Goal: Transaction & Acquisition: Purchase product/service

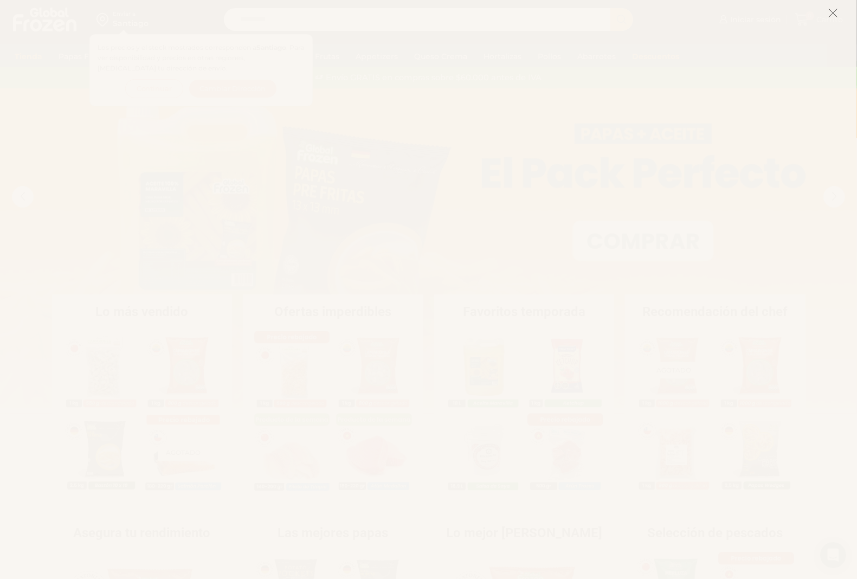
drag, startPoint x: 829, startPoint y: 9, endPoint x: 829, endPoint y: 17, distance: 8.1
click at [829, 11] on icon at bounding box center [834, 13] width 10 height 10
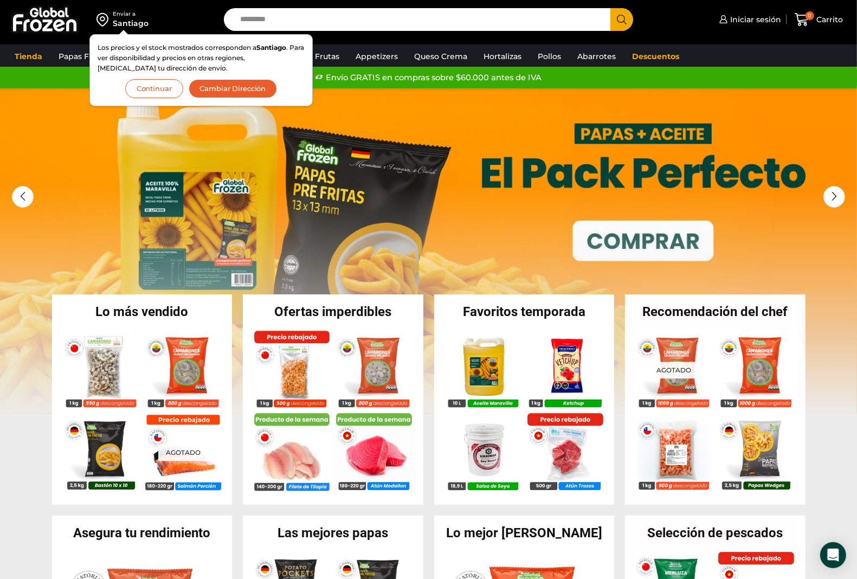
drag, startPoint x: 217, startPoint y: 87, endPoint x: 213, endPoint y: 98, distance: 12.2
click at [218, 87] on button "Cambiar Dirección" at bounding box center [233, 88] width 89 height 19
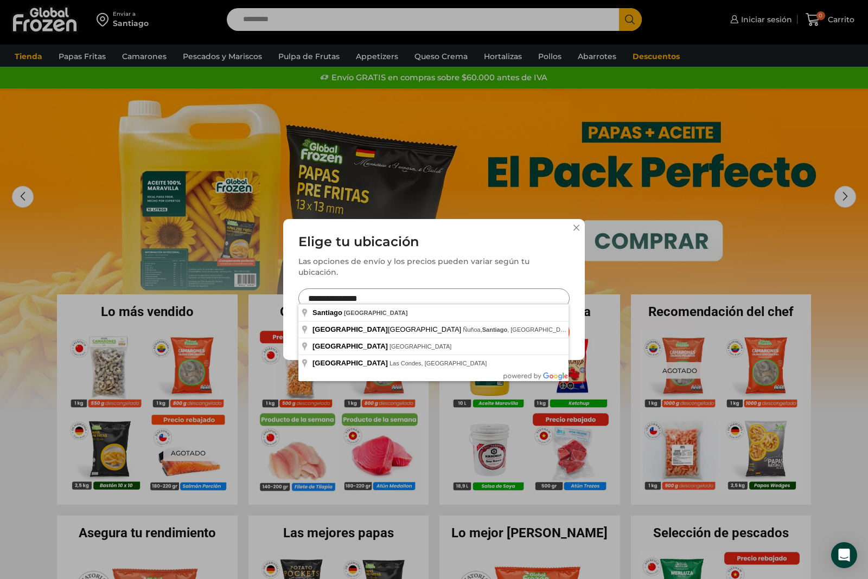
drag, startPoint x: 383, startPoint y: 296, endPoint x: 329, endPoint y: 293, distance: 54.3
click at [329, 293] on input "**********" at bounding box center [433, 298] width 271 height 20
type input "*"
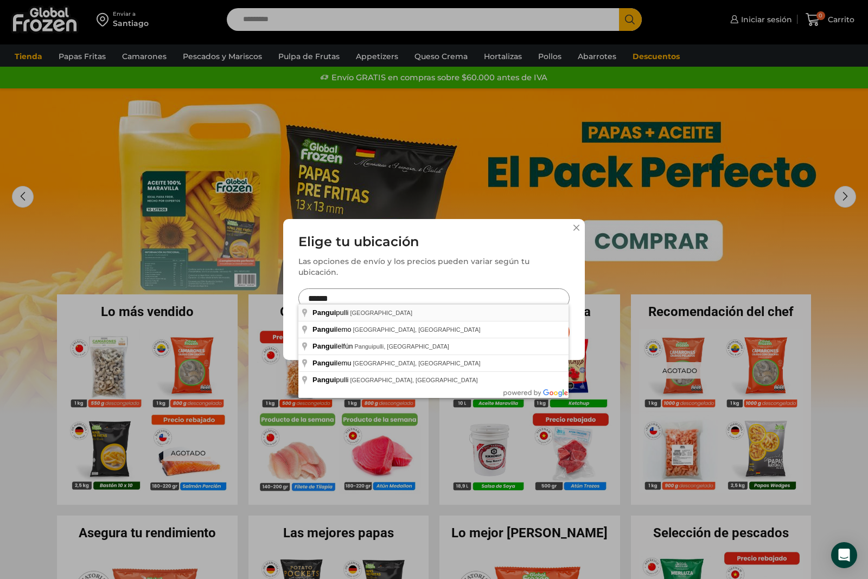
type input "**********"
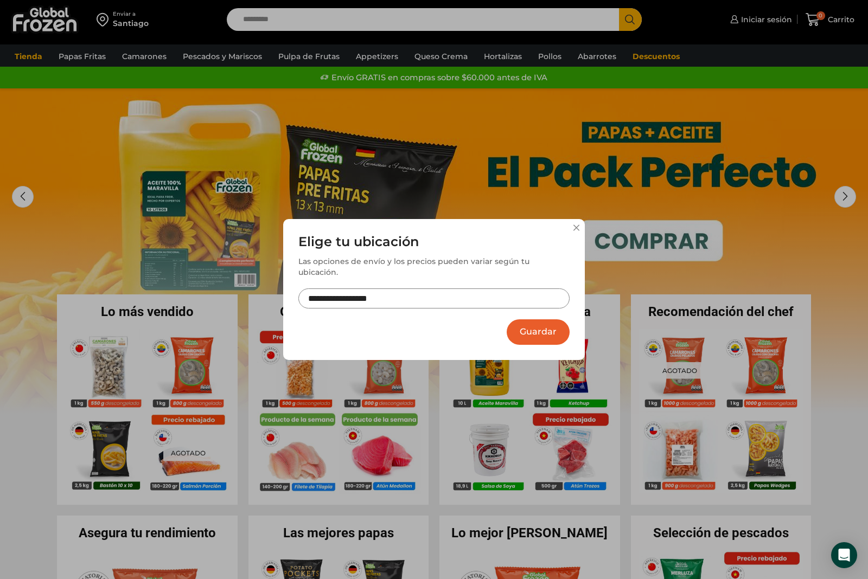
click at [524, 329] on button "Guardar" at bounding box center [537, 331] width 63 height 25
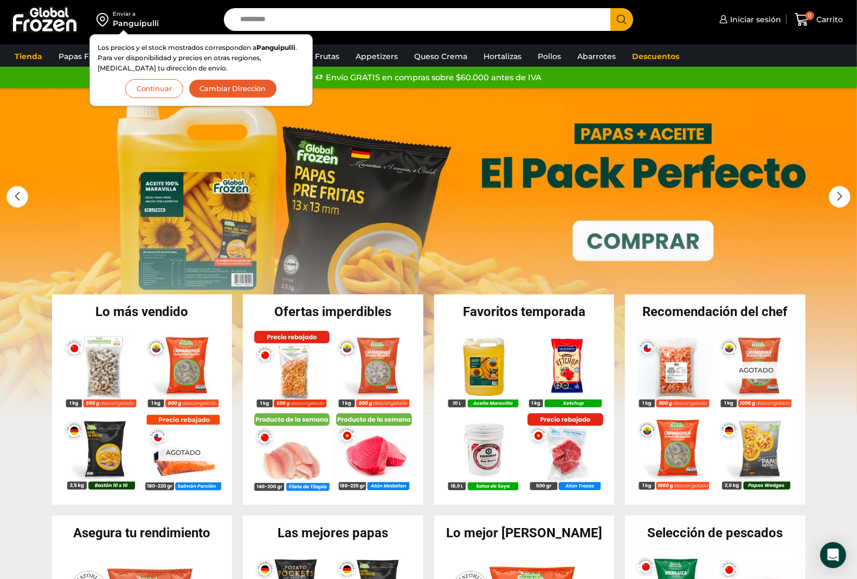
click at [155, 89] on button "Continuar" at bounding box center [154, 88] width 58 height 19
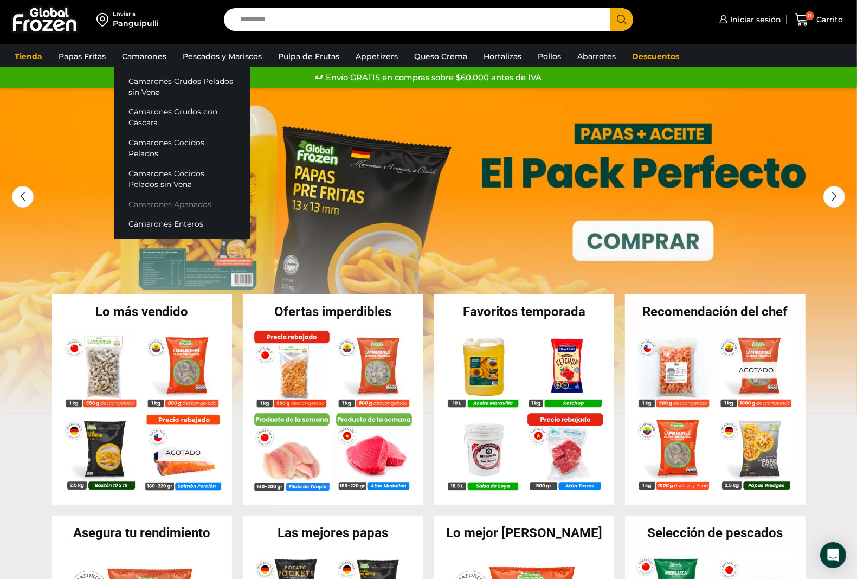
click at [168, 194] on link "Camarones Apanados" at bounding box center [182, 204] width 137 height 20
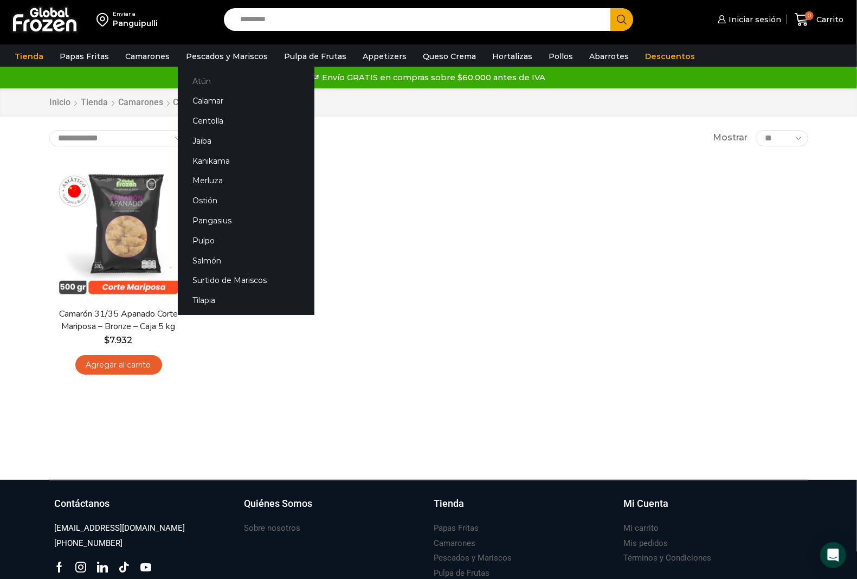
click at [202, 79] on link "Atún" at bounding box center [246, 81] width 137 height 20
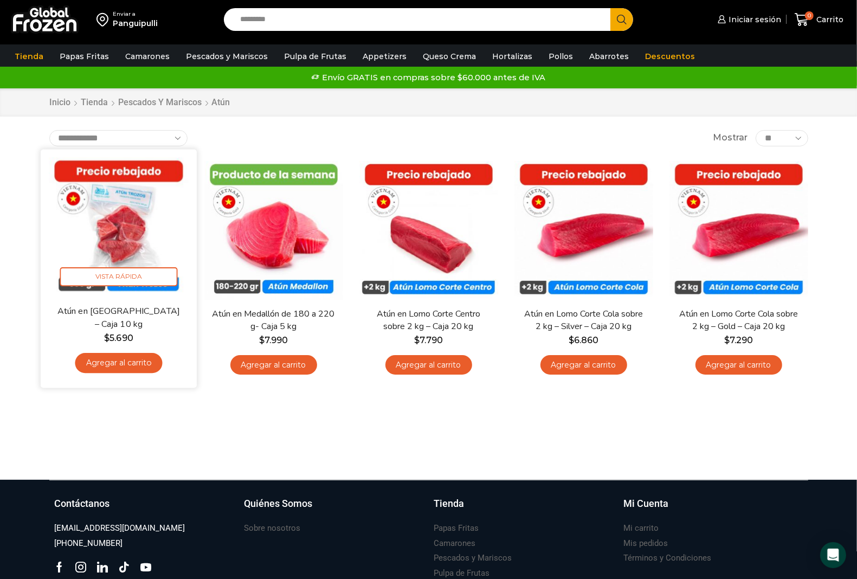
click at [110, 358] on link "Agregar al carrito" at bounding box center [118, 363] width 87 height 20
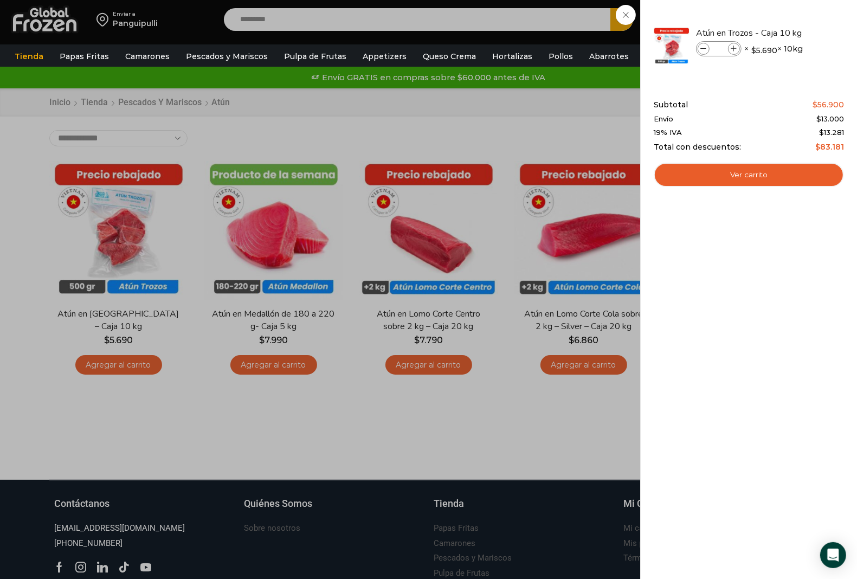
click at [792, 33] on div "1 Carrito 1 1 Shopping Cart *" at bounding box center [819, 19] width 54 height 25
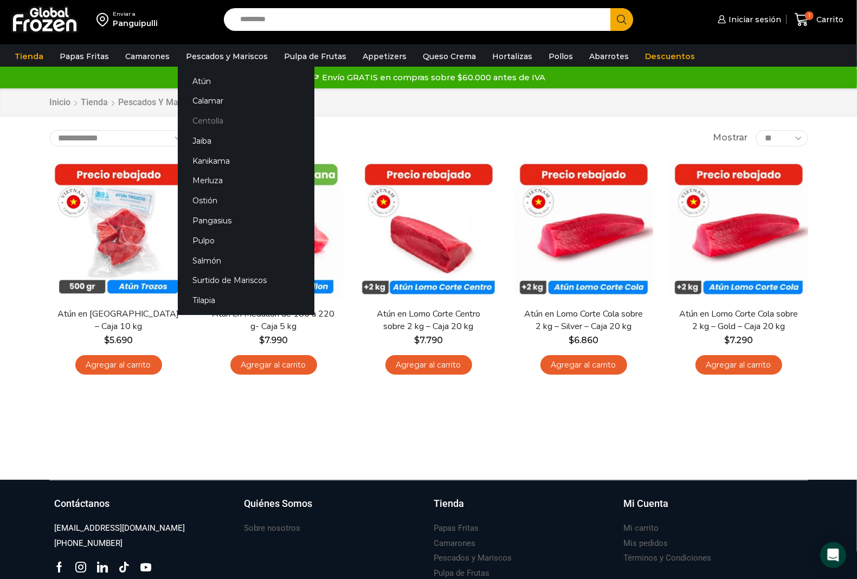
click at [213, 119] on link "Centolla" at bounding box center [246, 121] width 137 height 20
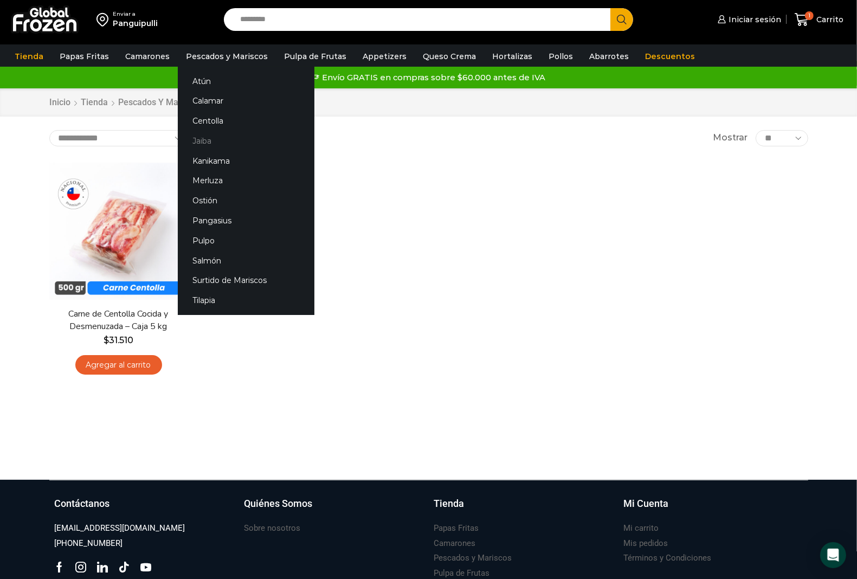
click at [204, 136] on link "Jaiba" at bounding box center [246, 141] width 137 height 20
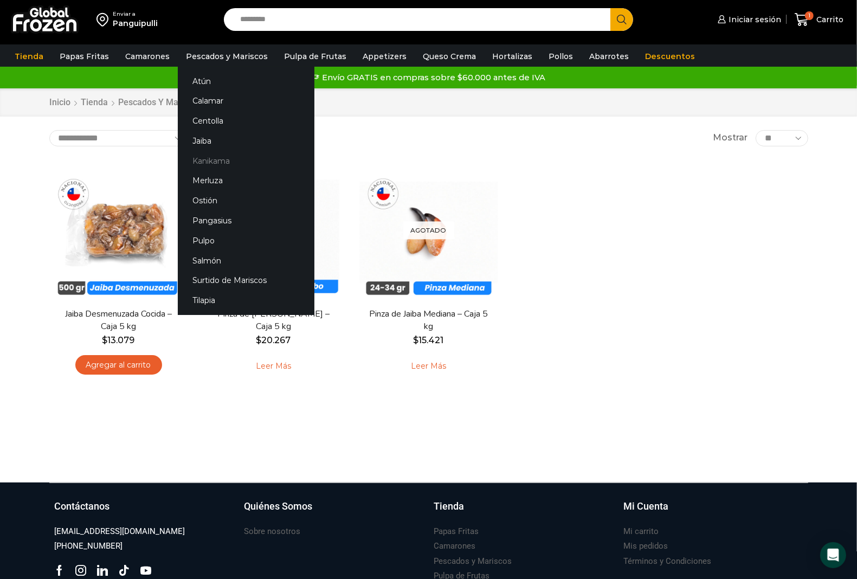
click at [210, 159] on link "Kanikama" at bounding box center [246, 161] width 137 height 20
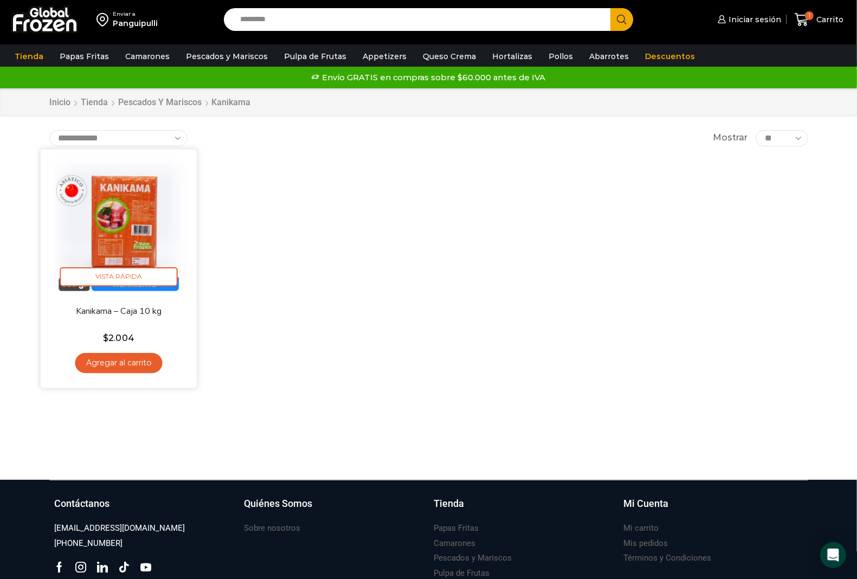
click at [129, 366] on link "Agregar al carrito" at bounding box center [118, 363] width 87 height 20
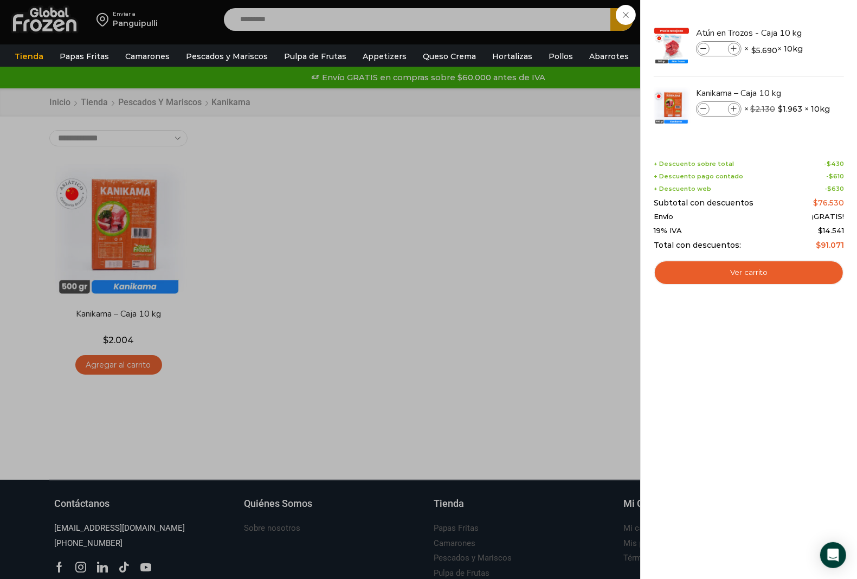
click at [792, 33] on div "2 Carrito 2 2 Shopping Cart *" at bounding box center [819, 19] width 54 height 25
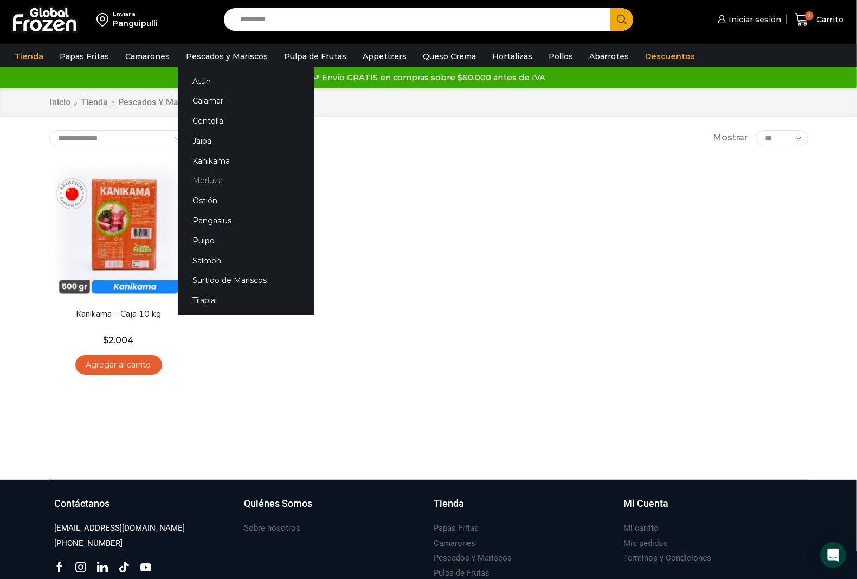
click at [193, 176] on link "Merluza" at bounding box center [246, 181] width 137 height 20
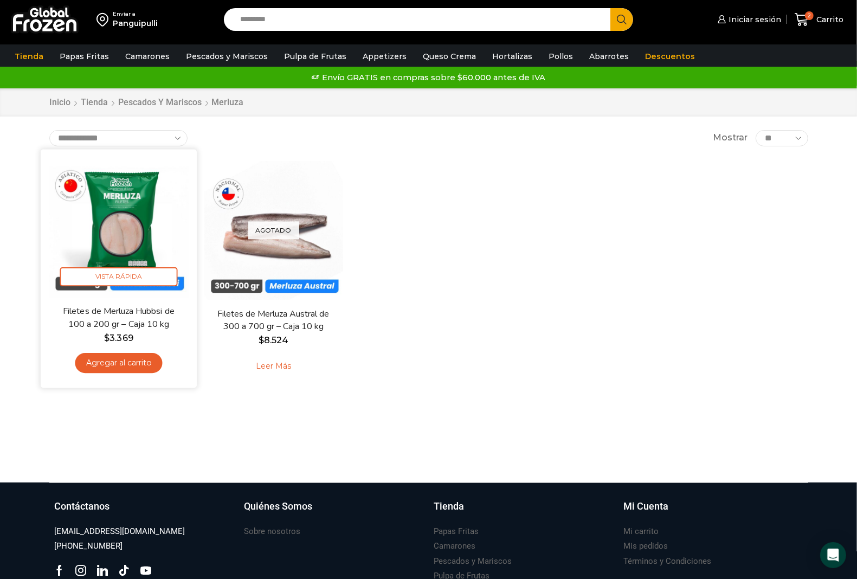
click at [116, 363] on link "Agregar al carrito" at bounding box center [118, 363] width 87 height 20
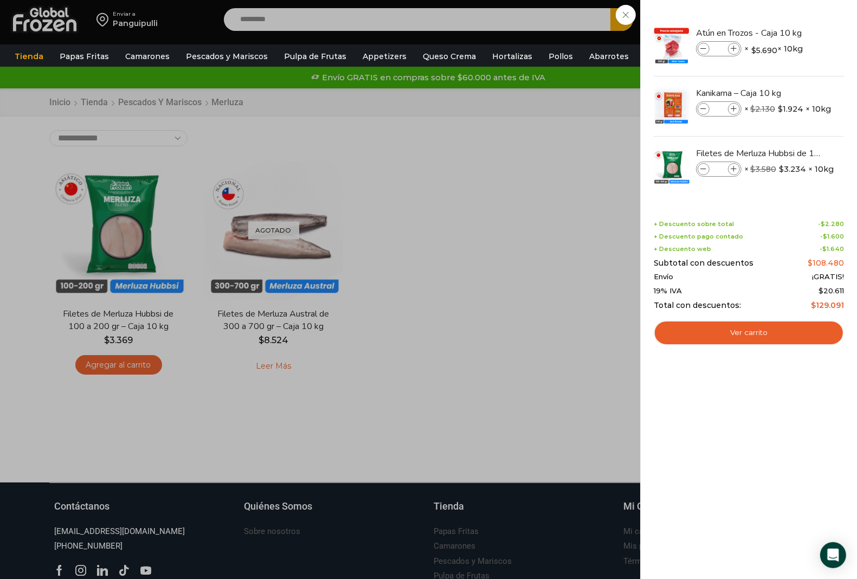
click at [792, 33] on div "3 Carrito 3 3 Shopping Cart *" at bounding box center [819, 19] width 54 height 25
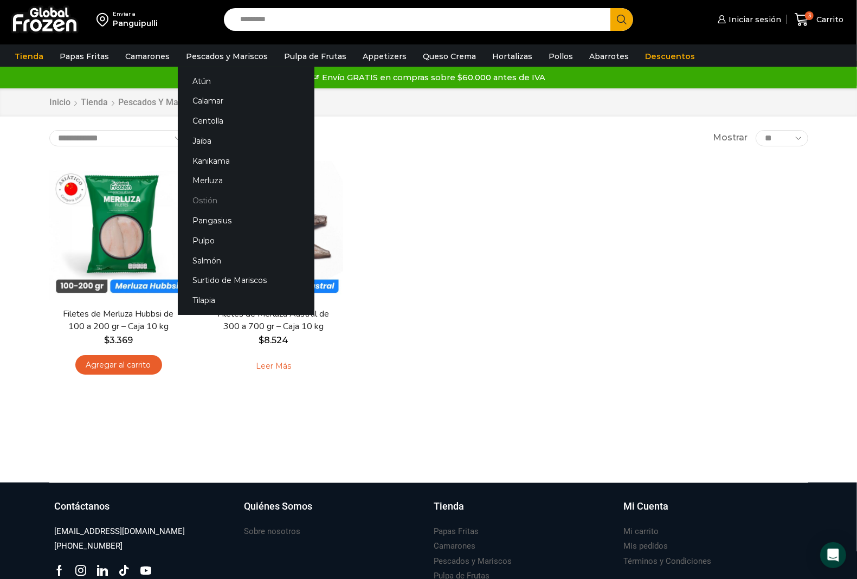
click at [198, 195] on link "Ostión" at bounding box center [246, 201] width 137 height 20
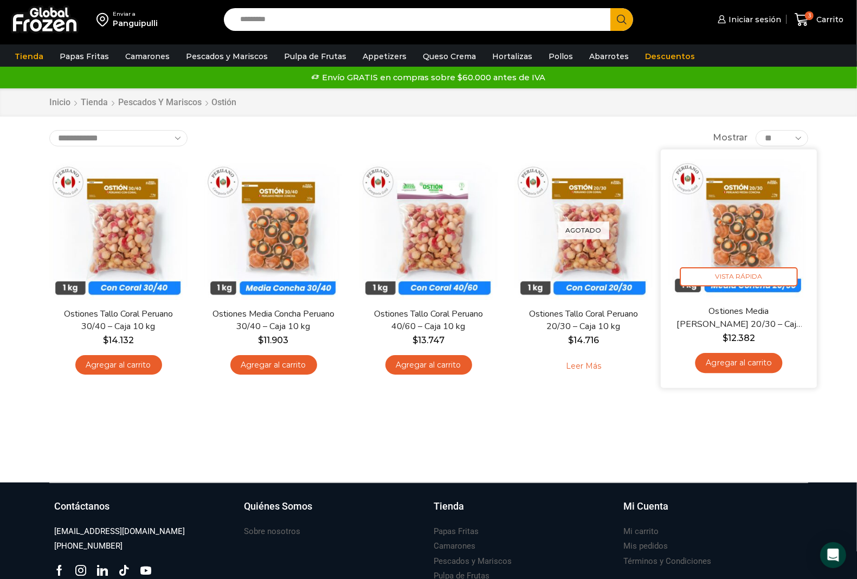
click at [736, 230] on img at bounding box center [739, 227] width 140 height 140
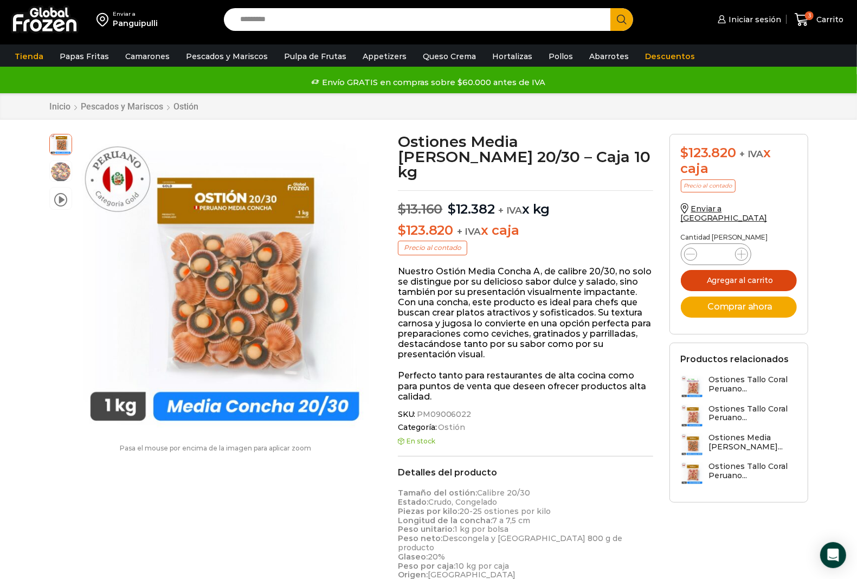
click at [706, 270] on button "Agregar al carrito" at bounding box center [739, 280] width 116 height 21
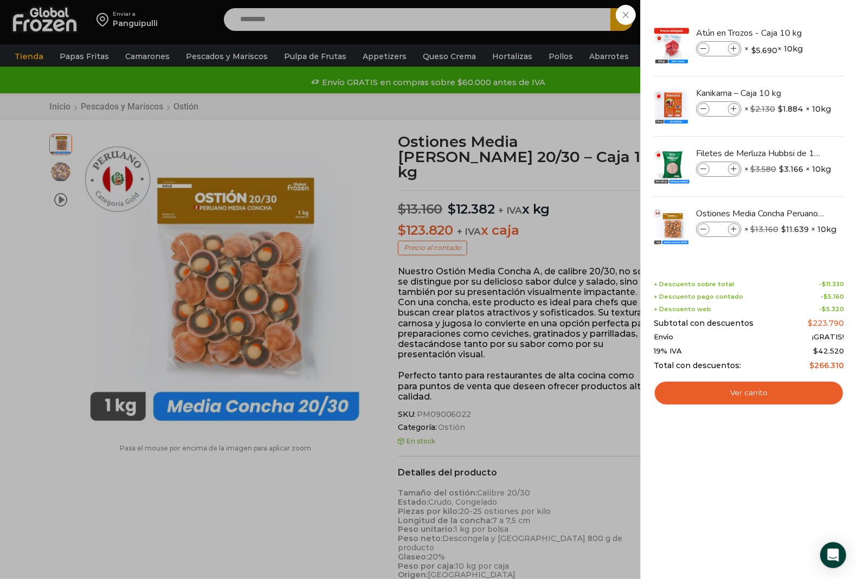
click at [792, 33] on div "4 Carrito 4 4 Shopping Cart *" at bounding box center [819, 19] width 54 height 25
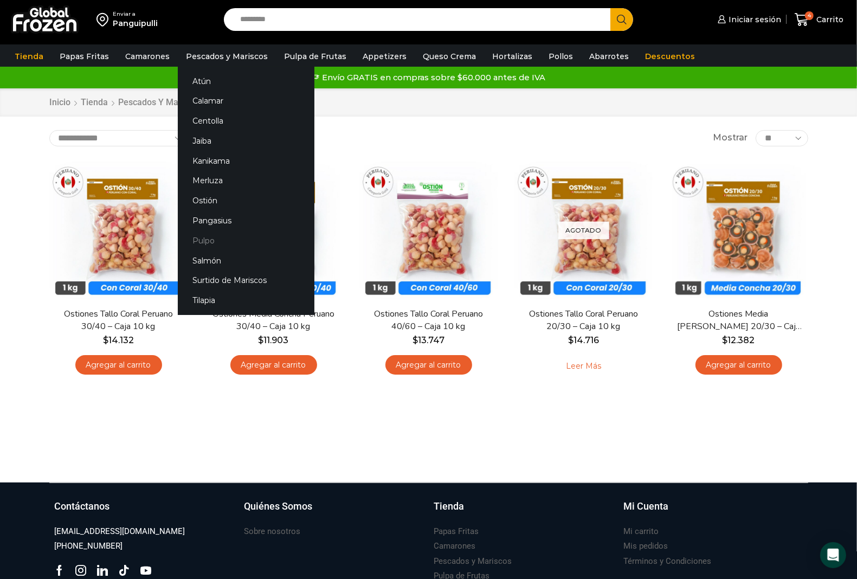
click at [202, 239] on link "Pulpo" at bounding box center [246, 240] width 137 height 20
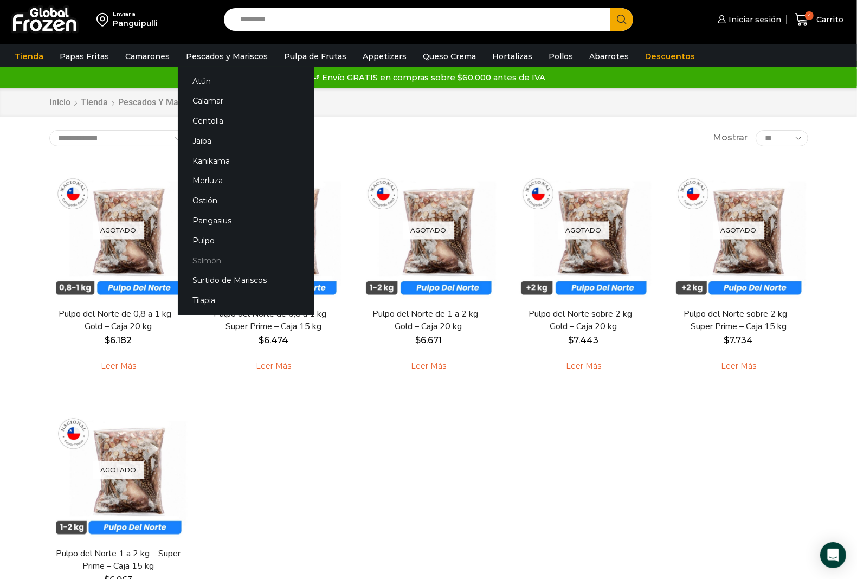
click at [205, 256] on link "Salmón" at bounding box center [246, 261] width 137 height 20
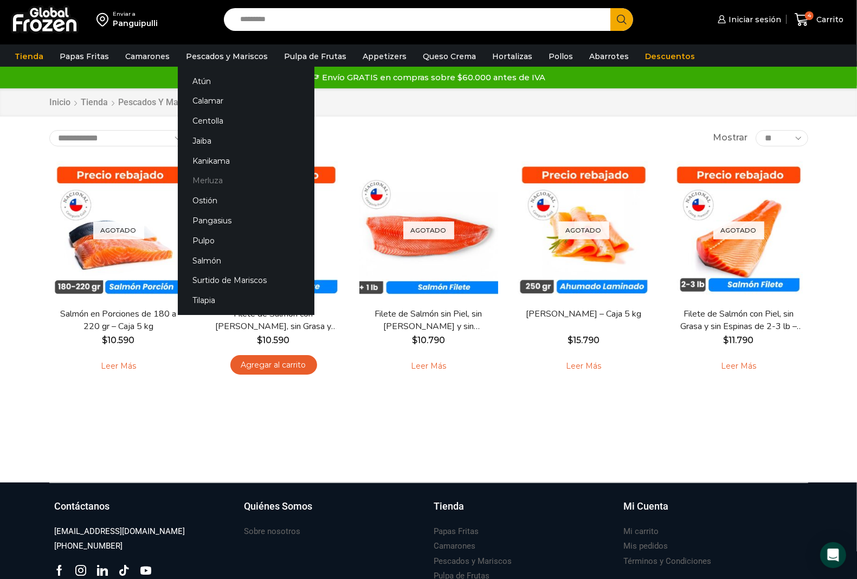
click at [207, 179] on link "Merluza" at bounding box center [246, 181] width 137 height 20
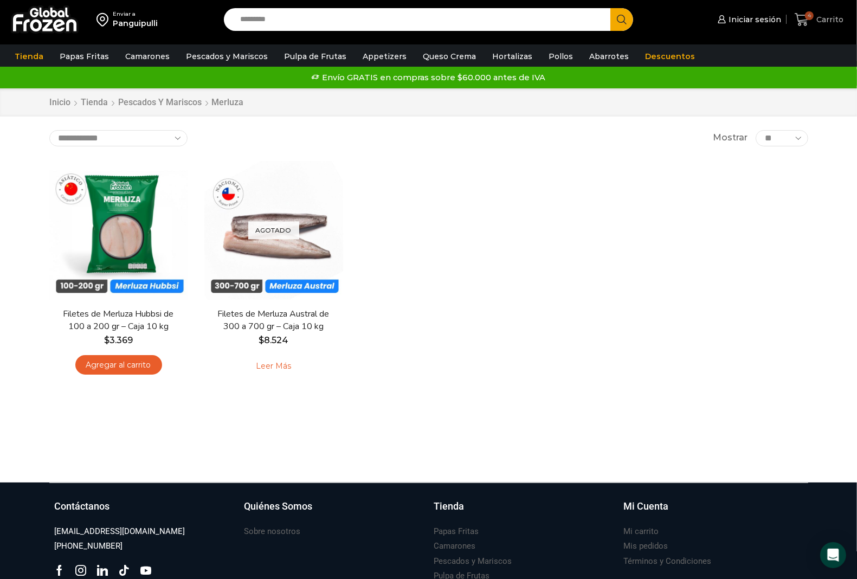
click at [807, 20] on icon at bounding box center [802, 19] width 14 height 13
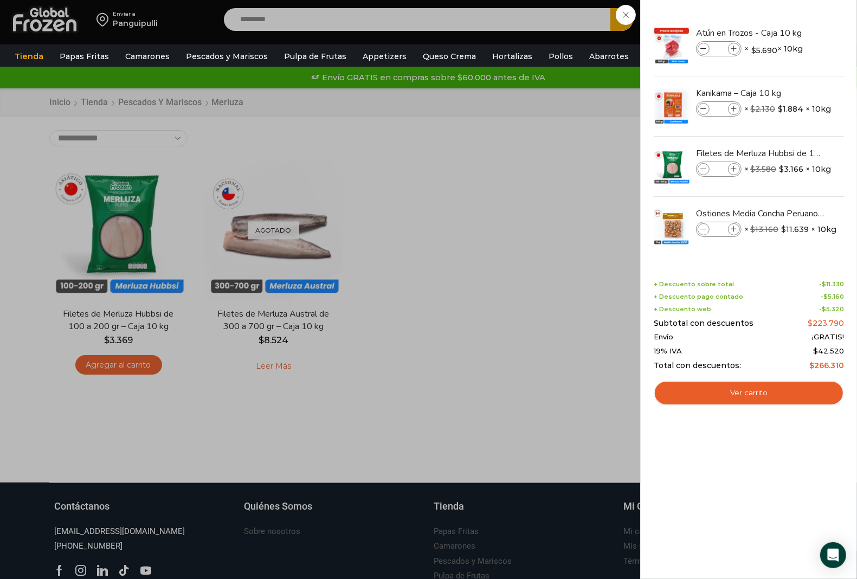
click at [792, 33] on div "4 Carrito 4 4 Shopping Cart * $" at bounding box center [819, 19] width 54 height 25
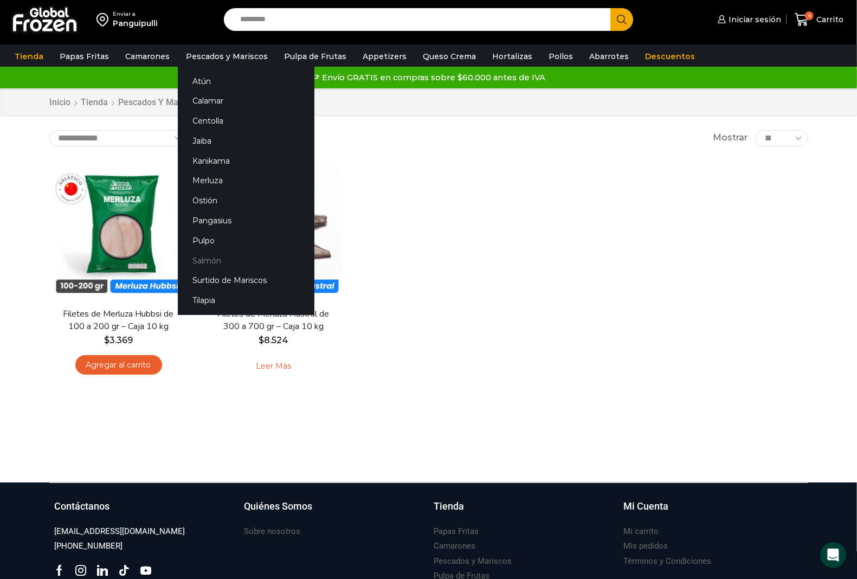
click at [198, 260] on link "Salmón" at bounding box center [246, 261] width 137 height 20
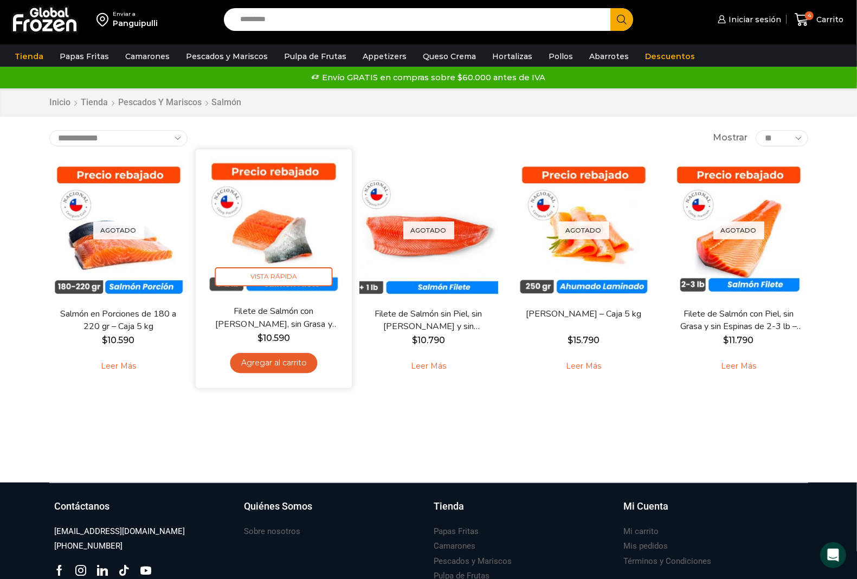
click at [291, 286] on img at bounding box center [274, 227] width 140 height 140
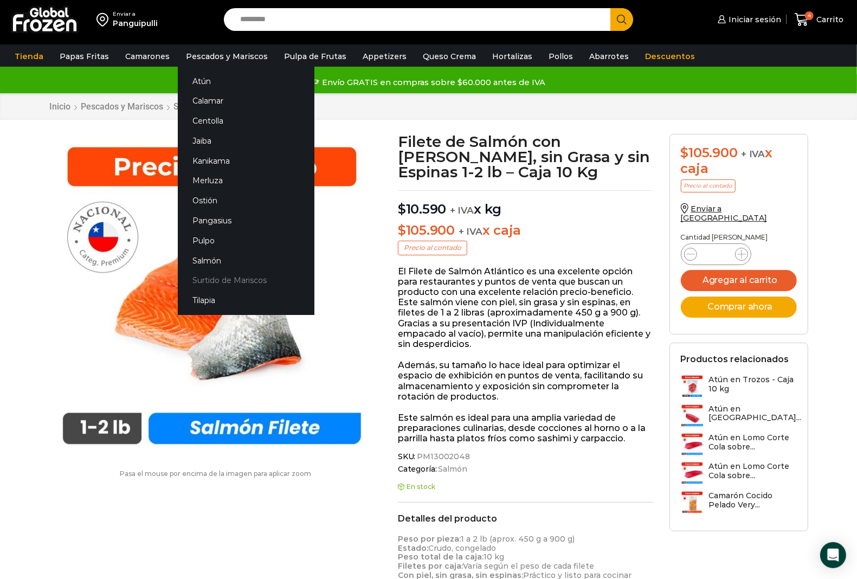
click at [229, 279] on link "Surtido de Mariscos" at bounding box center [246, 281] width 137 height 20
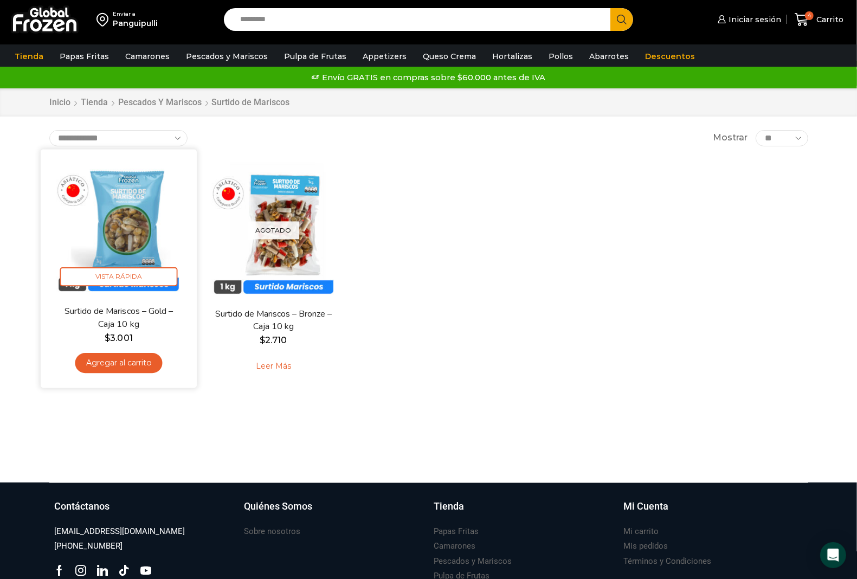
click at [134, 362] on link "Agregar al carrito" at bounding box center [118, 363] width 87 height 20
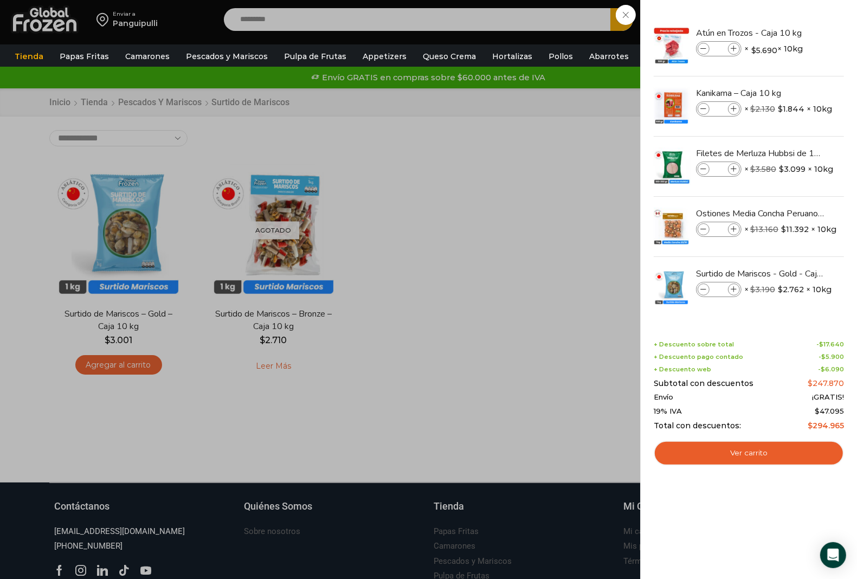
click at [704, 524] on div "5 Shopping Cart Atún en Trozos - Caja 10 kg Atún en Trozos - Caja 10 kg cantida…" at bounding box center [749, 289] width 190 height 547
click at [792, 33] on div "5 Carrito 5 5 Shopping Cart *" at bounding box center [819, 19] width 54 height 25
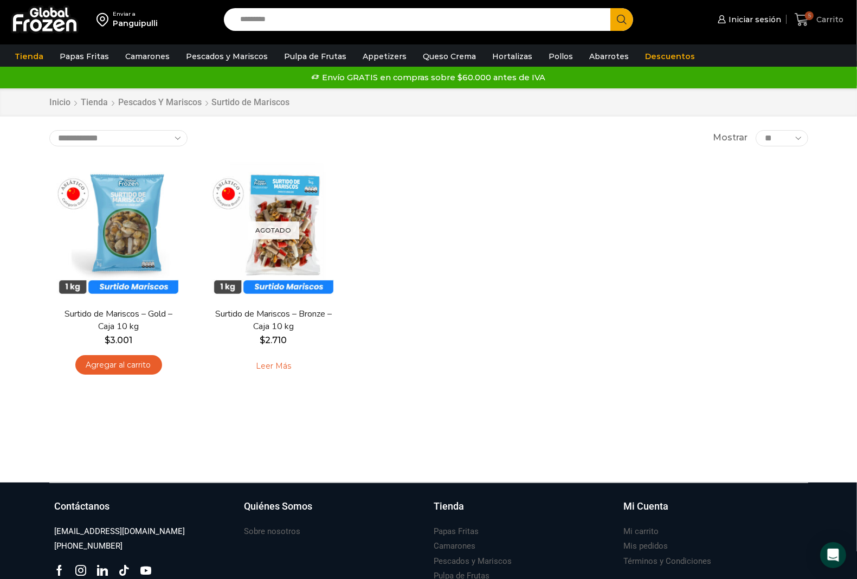
click at [811, 17] on span "5" at bounding box center [809, 15] width 9 height 9
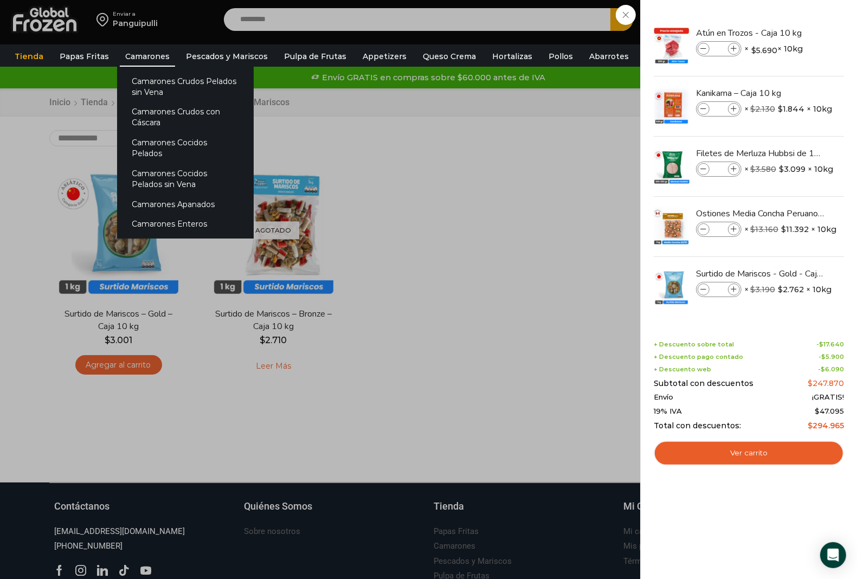
click at [137, 58] on link "Camarones" at bounding box center [147, 56] width 55 height 21
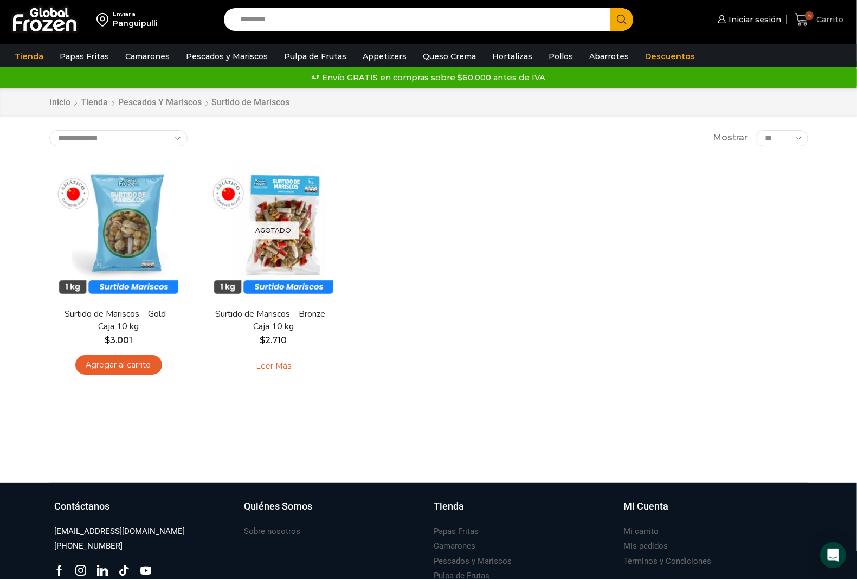
click at [806, 23] on icon at bounding box center [802, 19] width 14 height 13
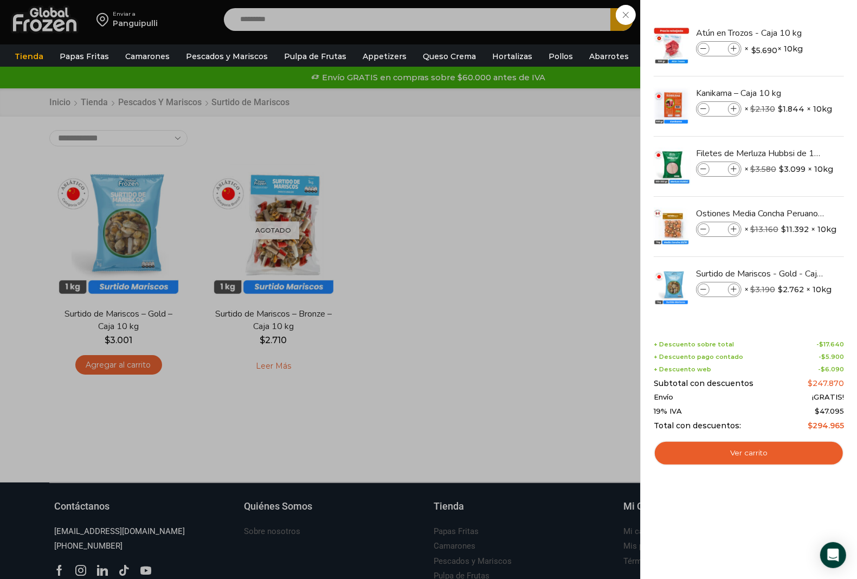
click at [792, 33] on div "5 Carrito 5 5 Shopping Cart *" at bounding box center [819, 19] width 54 height 25
